Goal: Find specific page/section: Find specific page/section

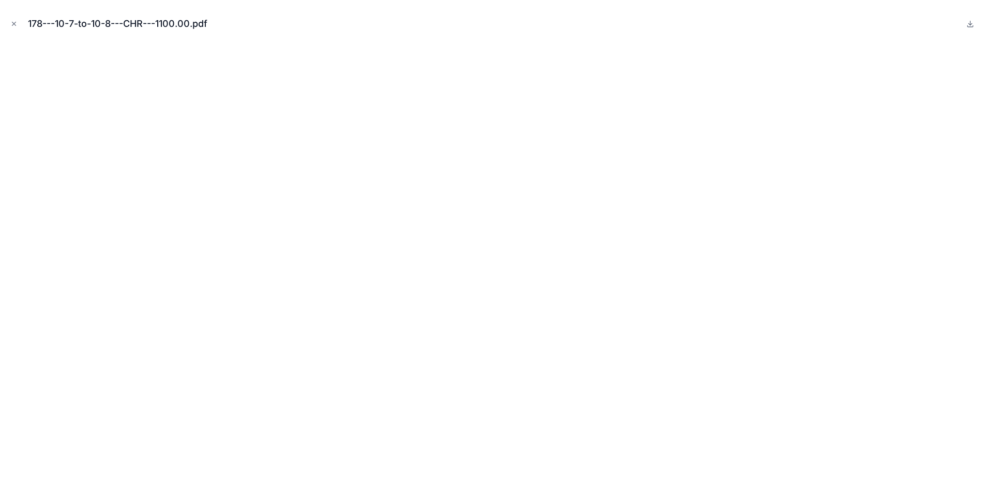
drag, startPoint x: 18, startPoint y: 24, endPoint x: 18, endPoint y: 19, distance: 5.7
click at [18, 24] on button "Close modal" at bounding box center [13, 23] width 11 height 11
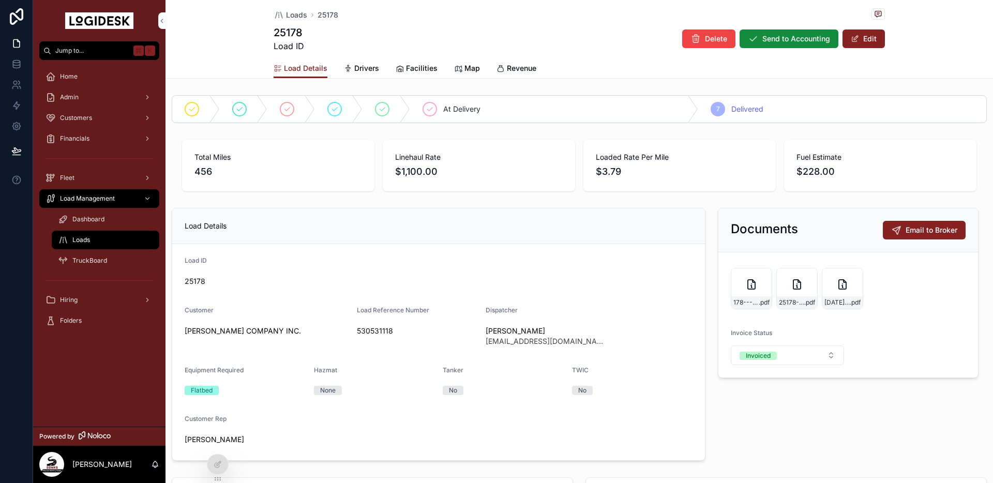
click at [73, 236] on span "Loads" at bounding box center [81, 240] width 18 height 8
